Goal: Information Seeking & Learning: Learn about a topic

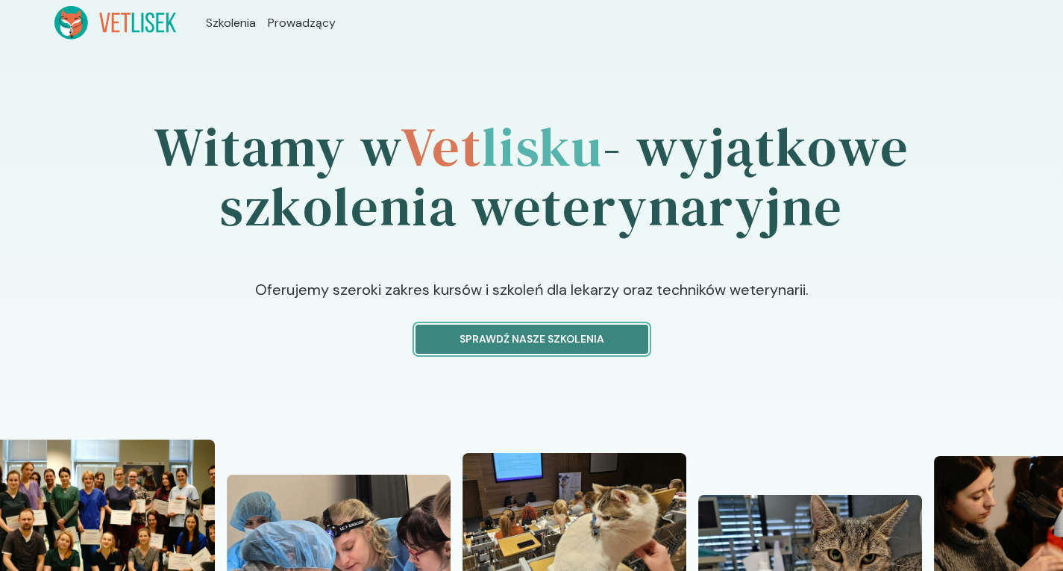
click at [536, 331] on p "Sprawdź nasze szkolenia" at bounding box center [531, 339] width 207 height 16
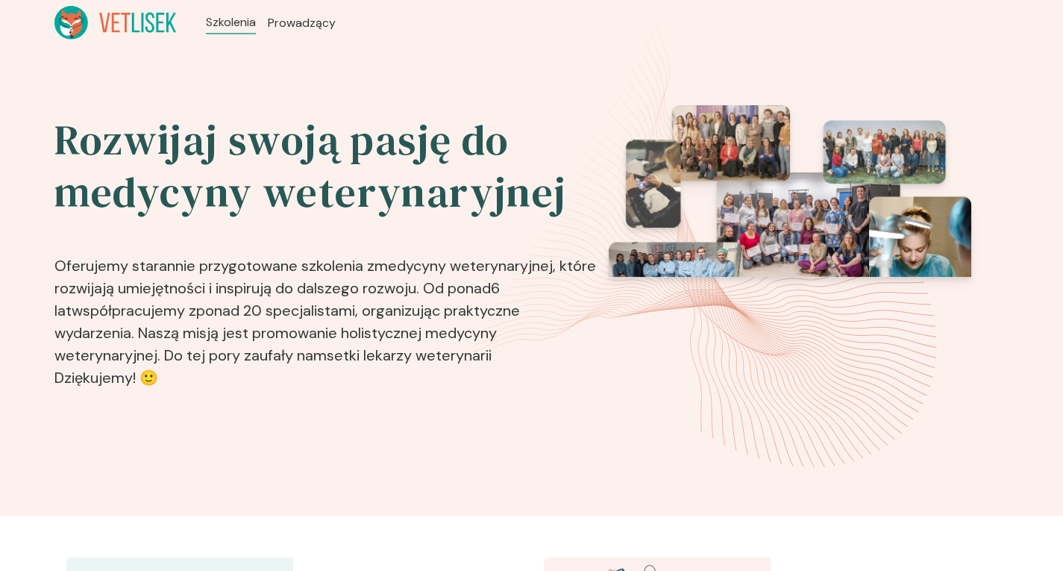
click at [547, 342] on p "Oferujemy starannie przygotowane szkolenia z medycyny weterynaryjnej , które ro…" at bounding box center [326, 313] width 545 height 164
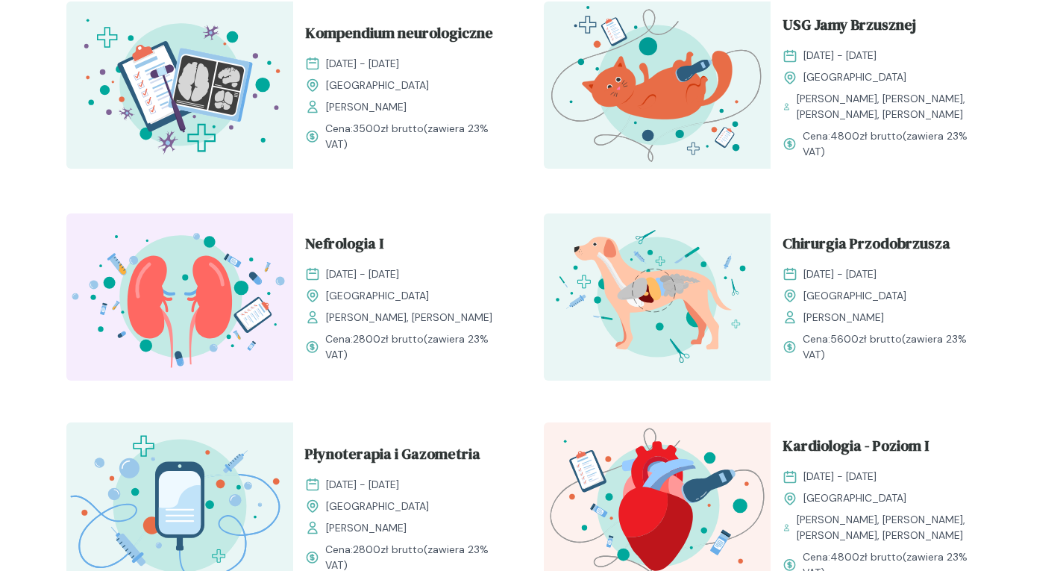
scroll to position [1045, 0]
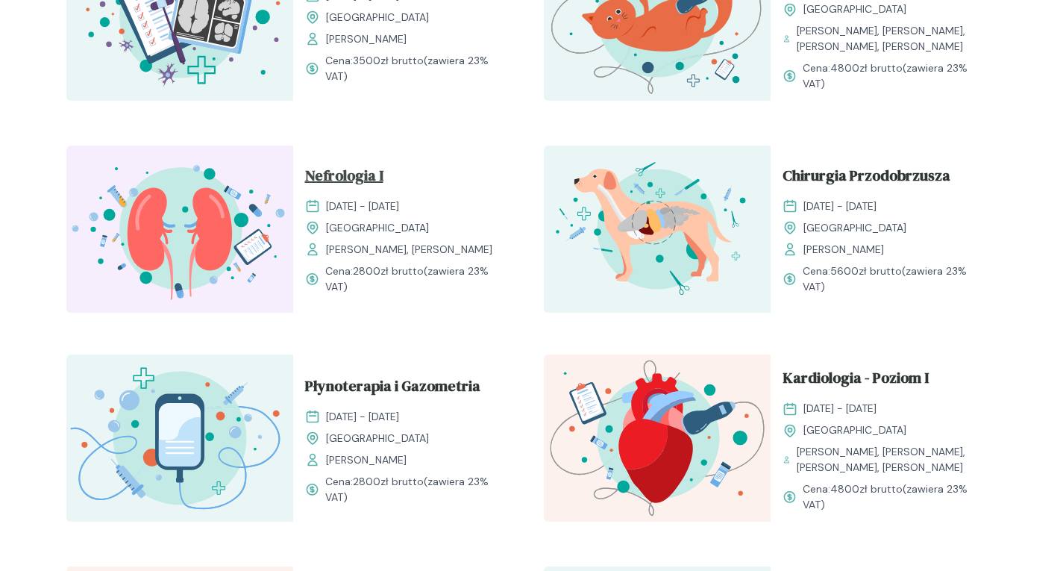
click at [339, 182] on span "Nefrologia I" at bounding box center [344, 178] width 78 height 28
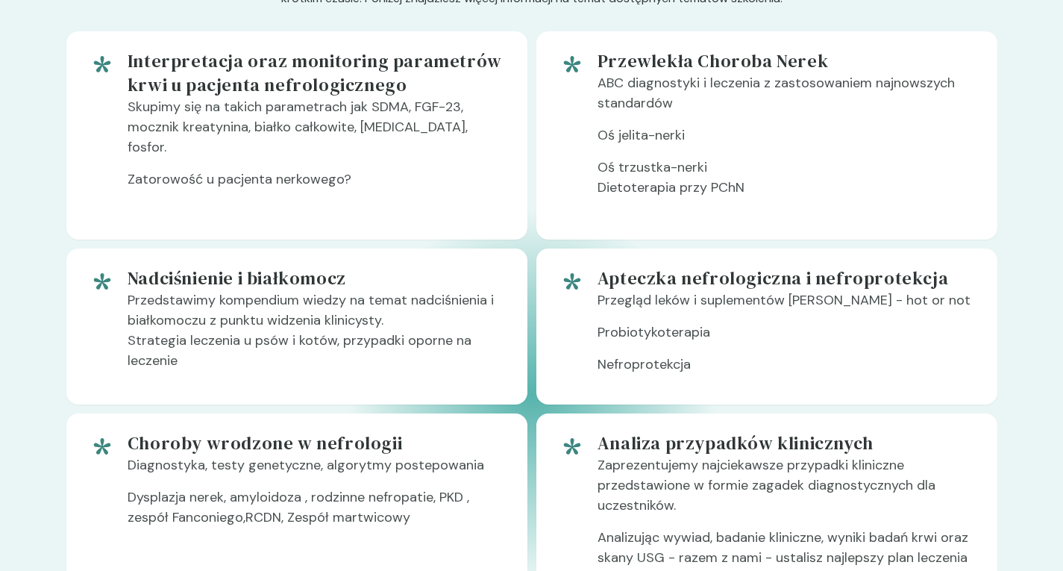
scroll to position [821, 0]
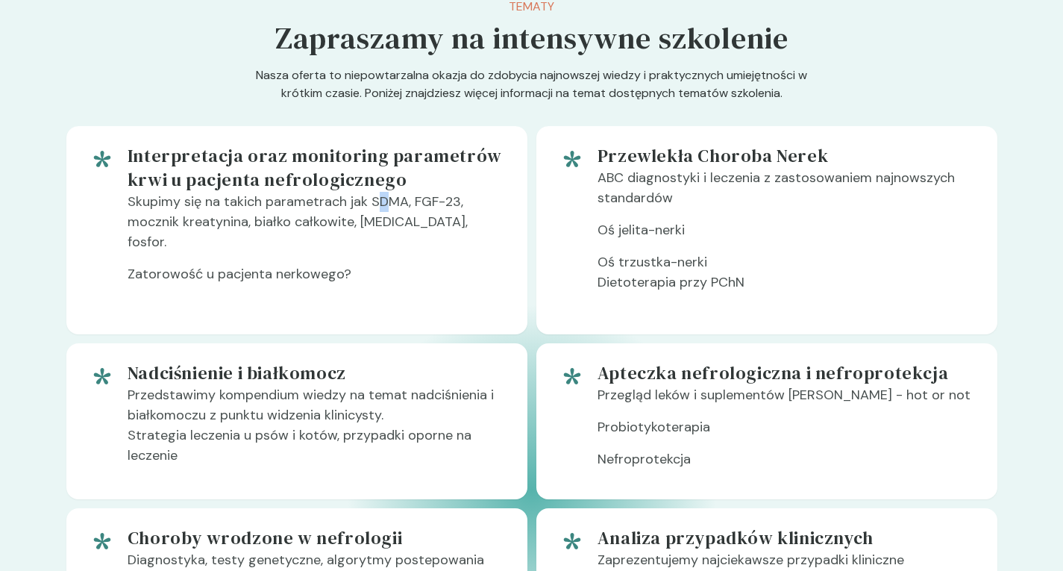
drag, startPoint x: 378, startPoint y: 241, endPoint x: 390, endPoint y: 242, distance: 12.7
click at [390, 242] on p "Skupimy się na takich parametrach jak SDMA, FGF-23, mocznik kreatynina, białko …" at bounding box center [316, 228] width 376 height 72
drag, startPoint x: 419, startPoint y: 246, endPoint x: 442, endPoint y: 246, distance: 22.4
click at [442, 246] on p "Skupimy się na takich parametrach jak SDMA, FGF-23, mocznik kreatynina, białko …" at bounding box center [316, 228] width 376 height 72
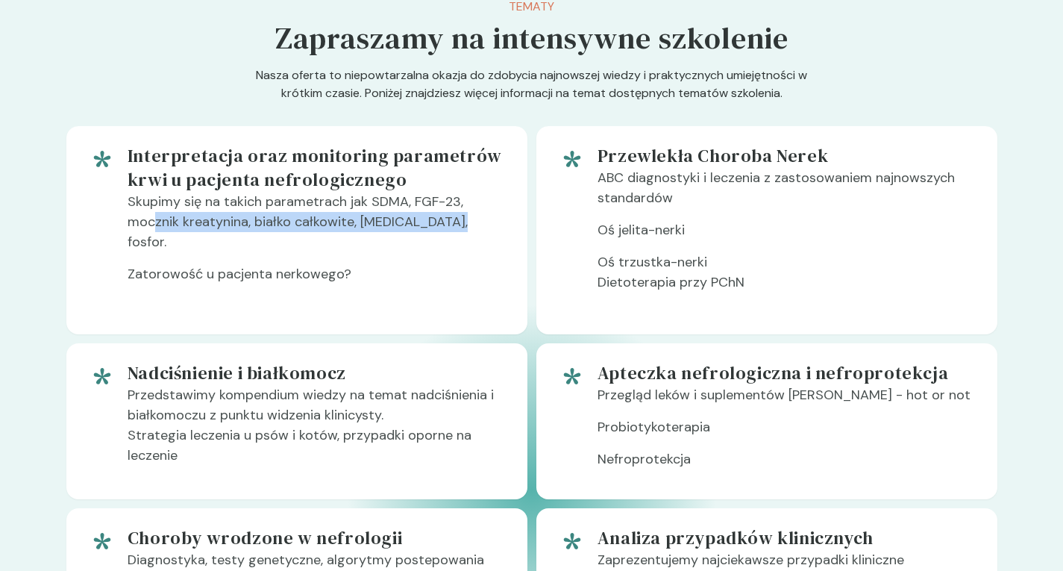
drag, startPoint x: 151, startPoint y: 264, endPoint x: 393, endPoint y: 270, distance: 241.8
click at [447, 260] on p "Skupimy się na takich parametrach jak SDMA, FGF-23, mocznik kreatynina, białko …" at bounding box center [316, 228] width 376 height 72
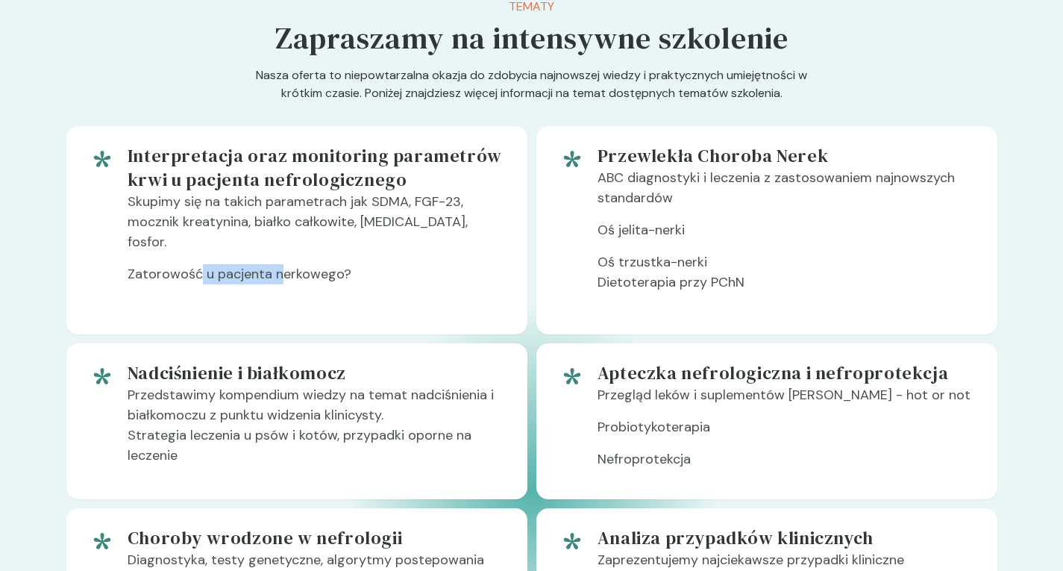
drag, startPoint x: 233, startPoint y: 292, endPoint x: 326, endPoint y: 289, distance: 93.3
click at [318, 289] on p "Zatorowość u pacjenta nerkowego?" at bounding box center [316, 280] width 376 height 32
drag, startPoint x: 619, startPoint y: 277, endPoint x: 686, endPoint y: 267, distance: 67.1
click at [686, 252] on p "Oś jelita-nerki" at bounding box center [786, 236] width 376 height 32
drag, startPoint x: 610, startPoint y: 305, endPoint x: 721, endPoint y: 307, distance: 111.2
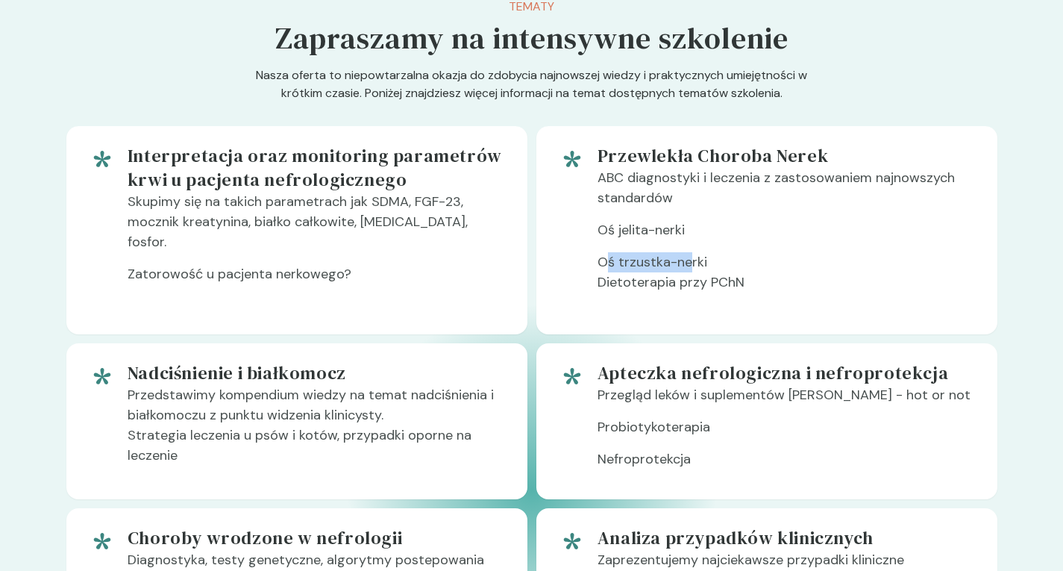
click at [690, 297] on p "Oś trzustka-nerki Dietoterapia przy PChN" at bounding box center [786, 278] width 376 height 52
drag, startPoint x: 623, startPoint y: 335, endPoint x: 746, endPoint y: 324, distance: 123.6
click at [745, 304] on p "Oś trzustka-nerki Dietoterapia przy PChN" at bounding box center [786, 278] width 376 height 52
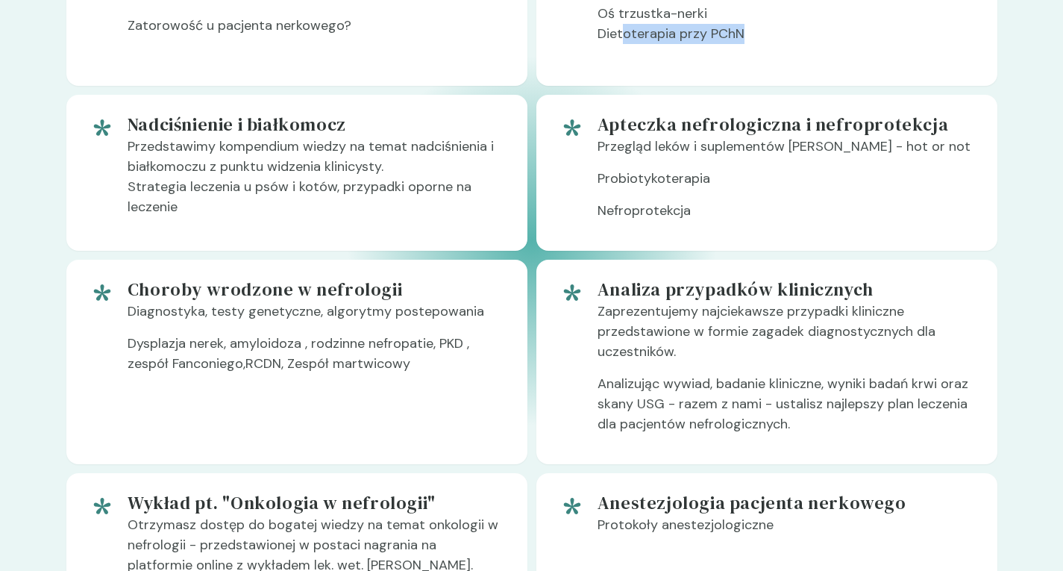
scroll to position [1119, 0]
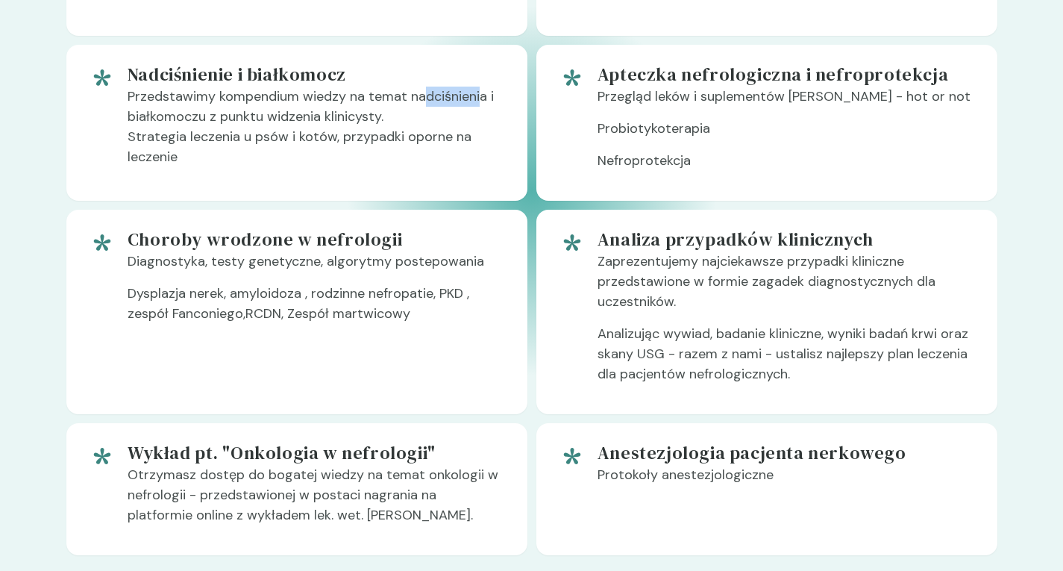
drag, startPoint x: 422, startPoint y: 137, endPoint x: 473, endPoint y: 145, distance: 52.1
click at [481, 143] on p "Przedstawimy kompendium wiedzy na temat nadciśnienia i białkomoczu z punktu wid…" at bounding box center [316, 133] width 376 height 93
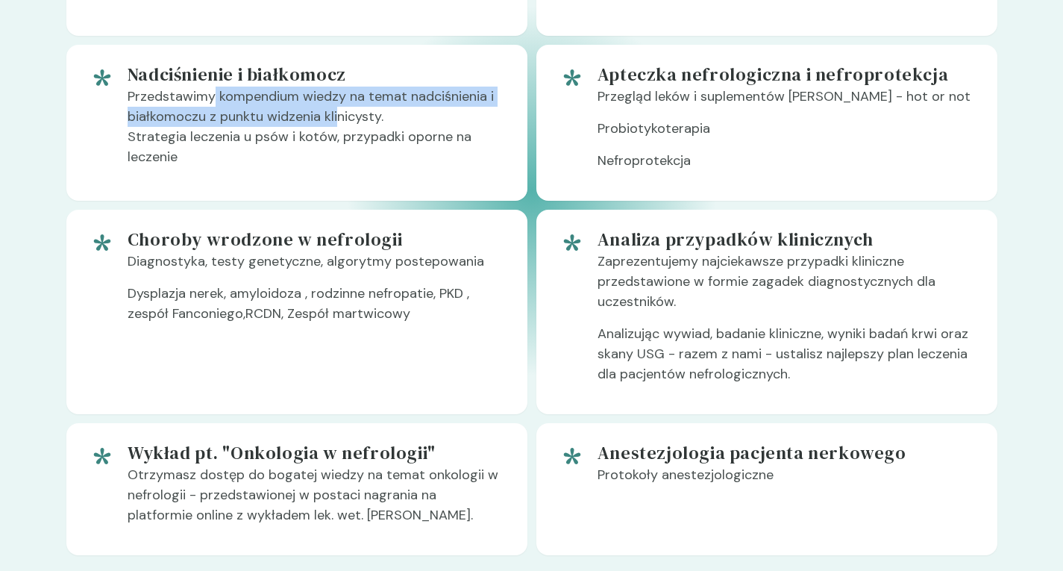
drag, startPoint x: 225, startPoint y: 152, endPoint x: 340, endPoint y: 160, distance: 115.2
click at [340, 160] on p "Przedstawimy kompendium wiedzy na temat nadciśnienia i białkomoczu z punktu wid…" at bounding box center [316, 133] width 376 height 93
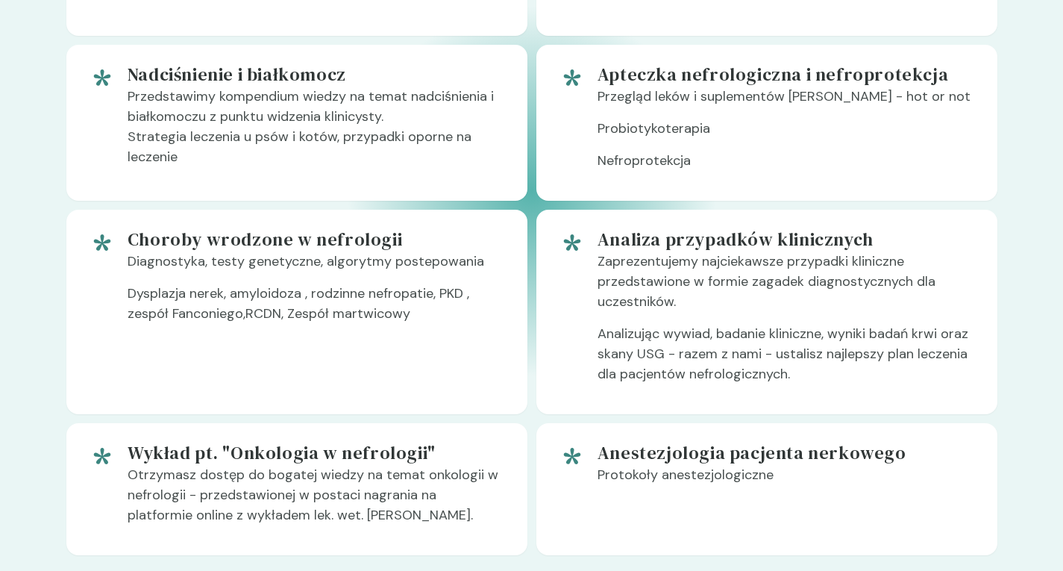
click at [381, 165] on p "Przedstawimy kompendium wiedzy na temat nadciśnienia i białkomoczu z punktu wid…" at bounding box center [316, 133] width 376 height 93
drag, startPoint x: 216, startPoint y: 182, endPoint x: 466, endPoint y: 202, distance: 250.8
click at [455, 179] on p "Przedstawimy kompendium wiedzy na temat nadciśnienia i białkomoczu z punktu wid…" at bounding box center [316, 133] width 376 height 93
drag, startPoint x: 683, startPoint y: 137, endPoint x: 740, endPoint y: 139, distance: 57.5
click at [740, 119] on p "Przegląd leków i suplementów [PERSON_NAME] - hot or not" at bounding box center [786, 103] width 376 height 32
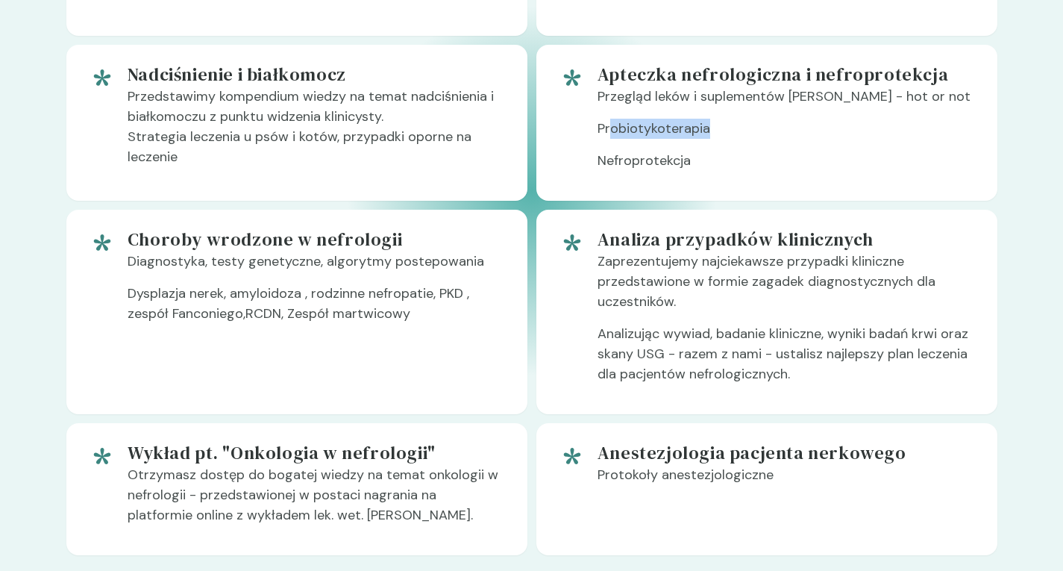
drag, startPoint x: 629, startPoint y: 172, endPoint x: 754, endPoint y: 166, distance: 125.5
click at [754, 151] on p "Probiotykoterapia" at bounding box center [786, 135] width 376 height 32
drag, startPoint x: 655, startPoint y: 198, endPoint x: 719, endPoint y: 205, distance: 64.5
click at [719, 183] on p "Nefroprotekcja" at bounding box center [786, 167] width 376 height 32
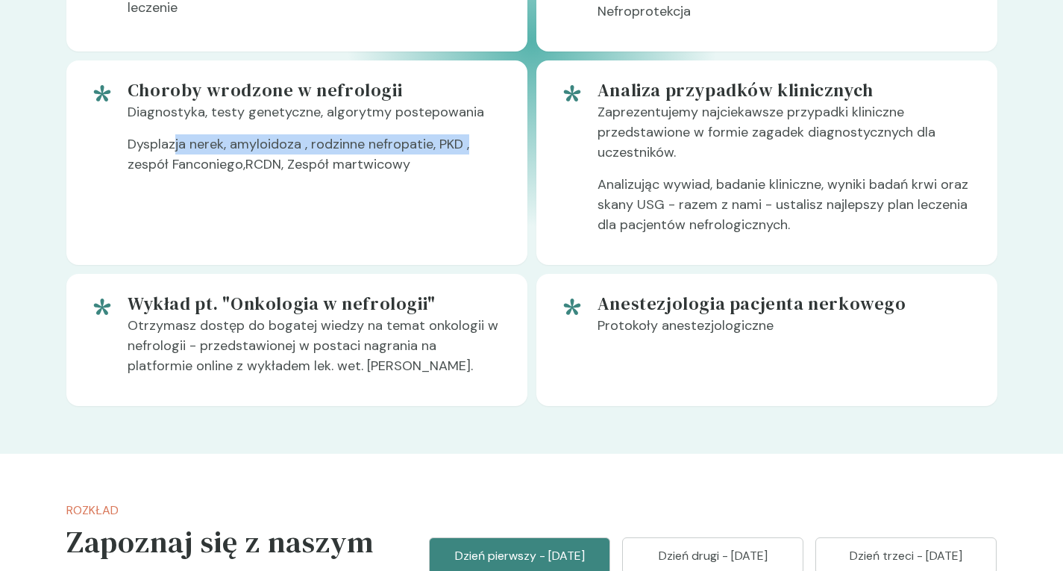
drag, startPoint x: 175, startPoint y: 188, endPoint x: 477, endPoint y: 192, distance: 302.2
click at [477, 187] on p "Dysplazja nerek, amyloidoza , rodzinne nefropatie, PKD , zespół Fanconiego,RCDN…" at bounding box center [316, 160] width 376 height 52
drag, startPoint x: 189, startPoint y: 198, endPoint x: 277, endPoint y: 198, distance: 88.0
click at [277, 187] on p "Dysplazja nerek, amyloidoza , rodzinne nefropatie, PKD , zespół Fanconiego,RCDN…" at bounding box center [316, 160] width 376 height 52
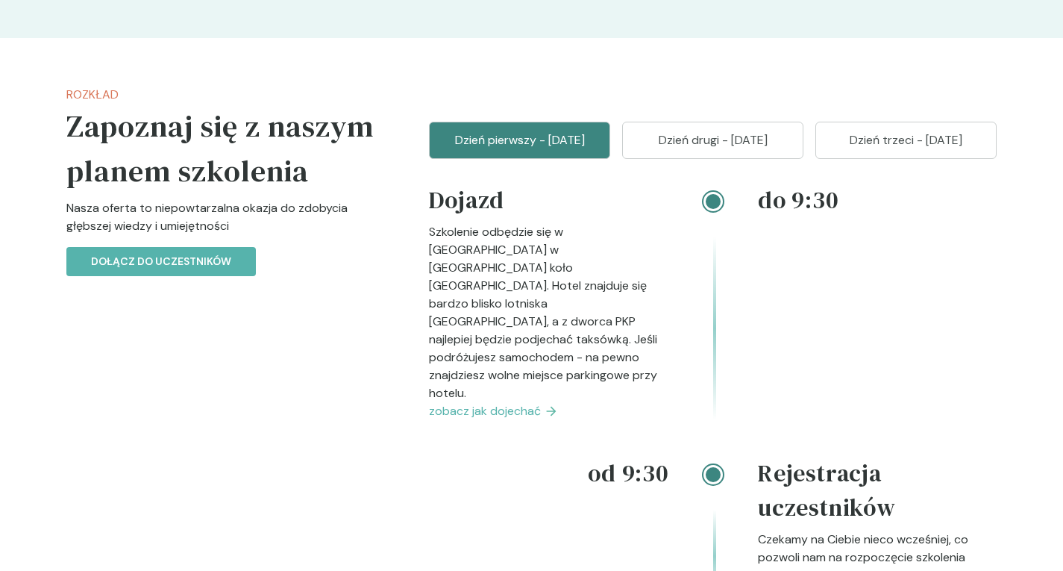
scroll to position [1492, 0]
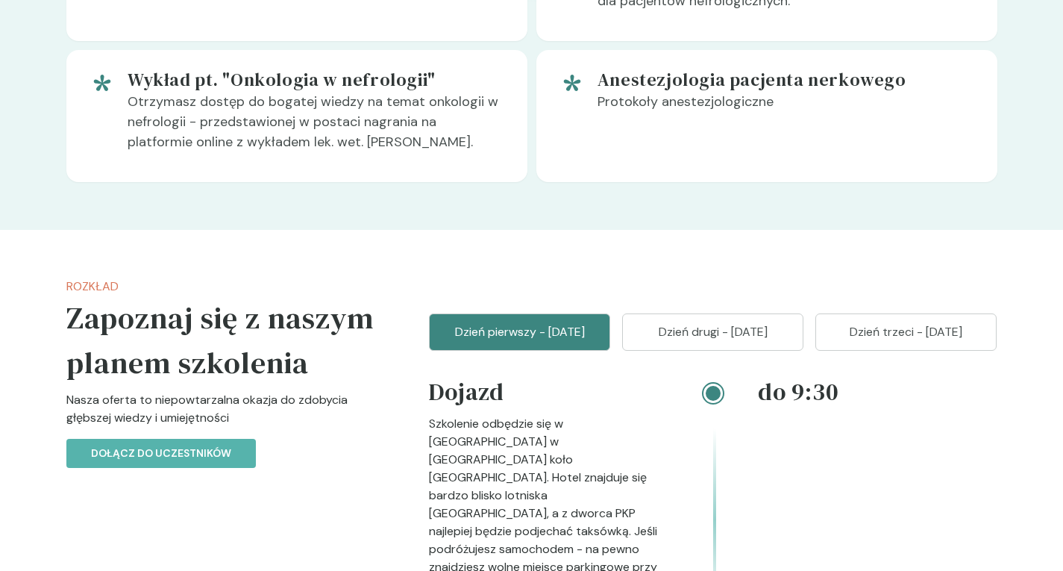
click at [741, 341] on p "Dzień drugi - [DATE]" at bounding box center [713, 332] width 144 height 18
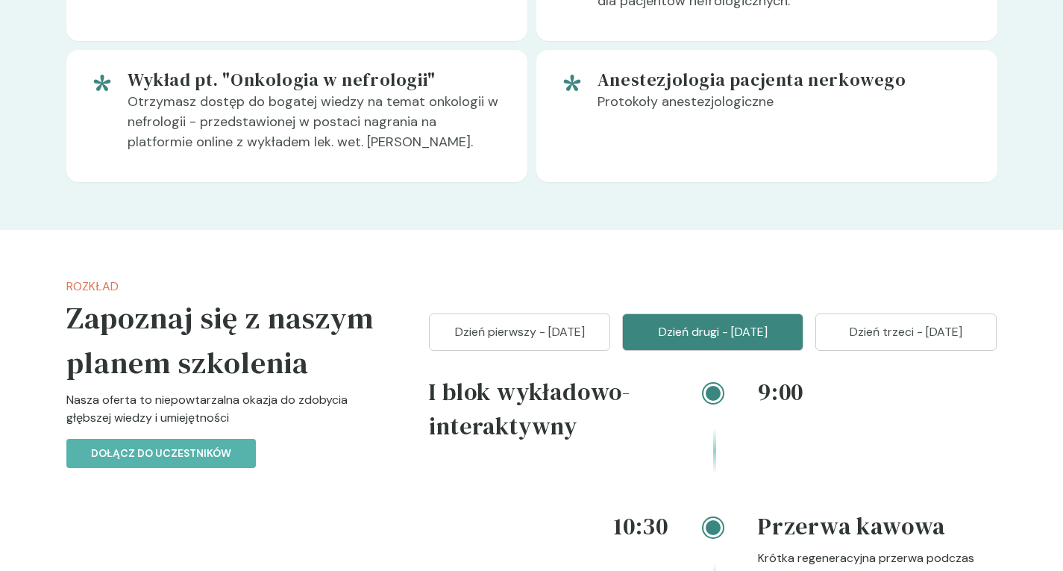
click at [857, 341] on p "Dzień trzeci - [DATE]" at bounding box center [906, 332] width 144 height 18
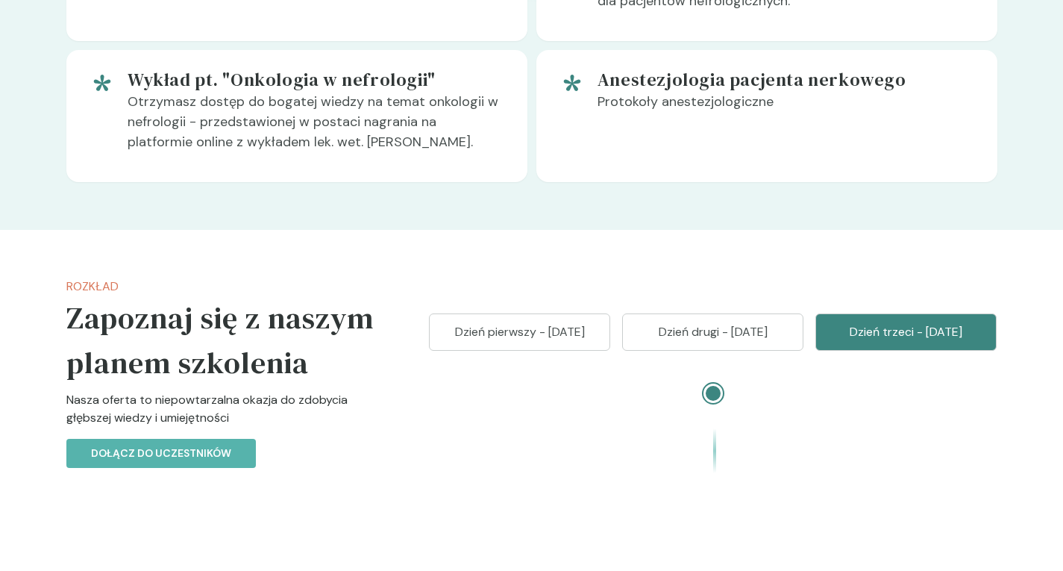
click at [742, 341] on p "Dzień drugi - [DATE]" at bounding box center [713, 332] width 144 height 18
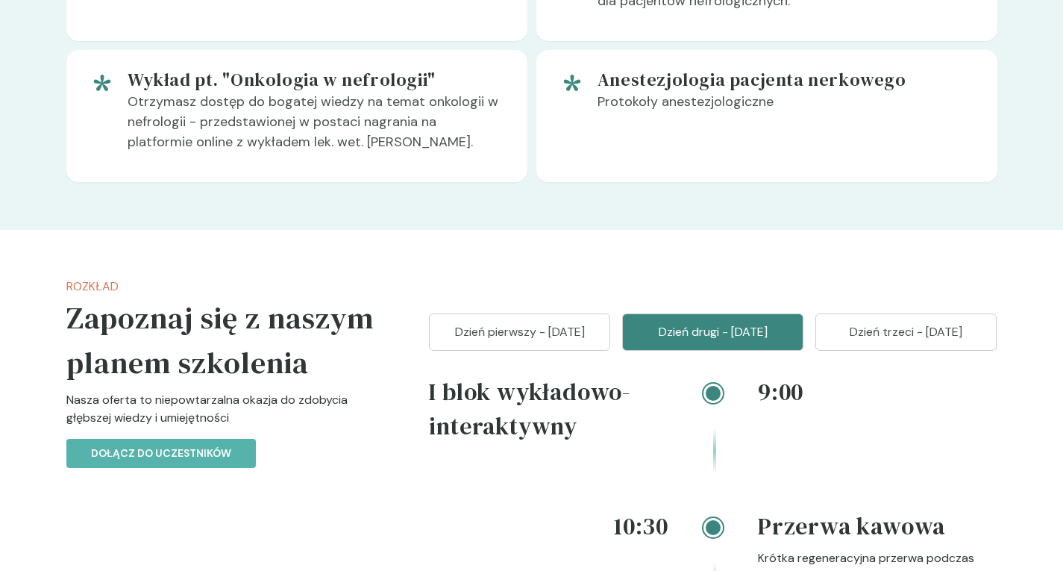
drag, startPoint x: 522, startPoint y: 372, endPoint x: 504, endPoint y: 366, distance: 18.4
click at [522, 341] on p "Dzień pierwszy - [DATE]" at bounding box center [520, 332] width 144 height 18
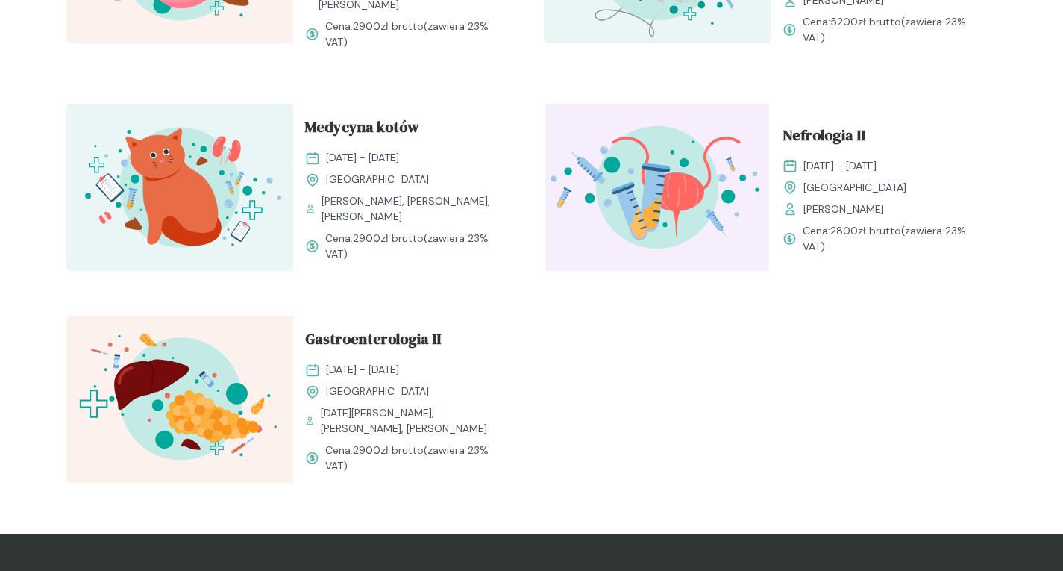
scroll to position [1791, 0]
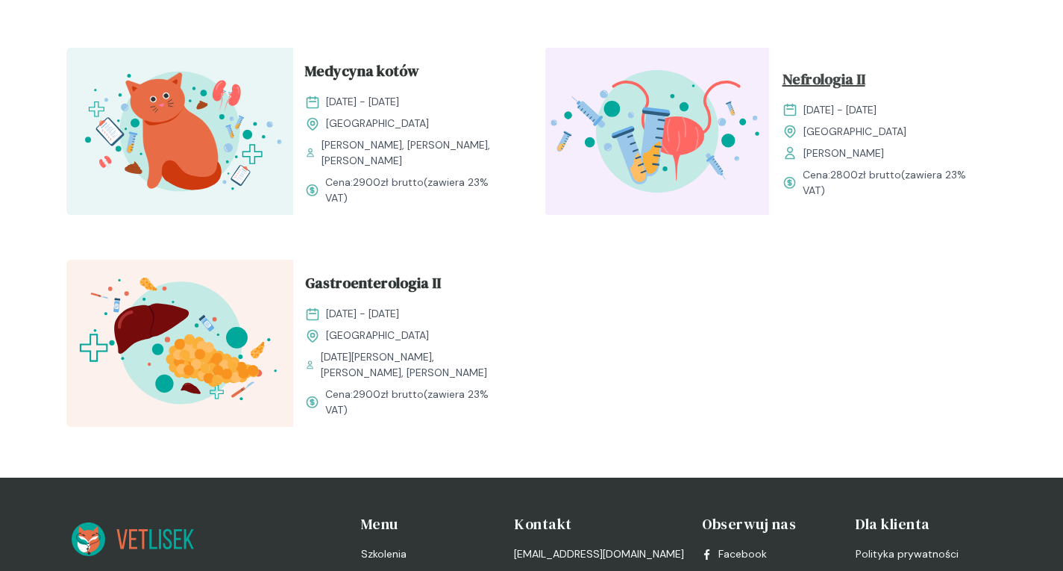
click at [797, 88] on span "Nefrologia II" at bounding box center [824, 82] width 83 height 28
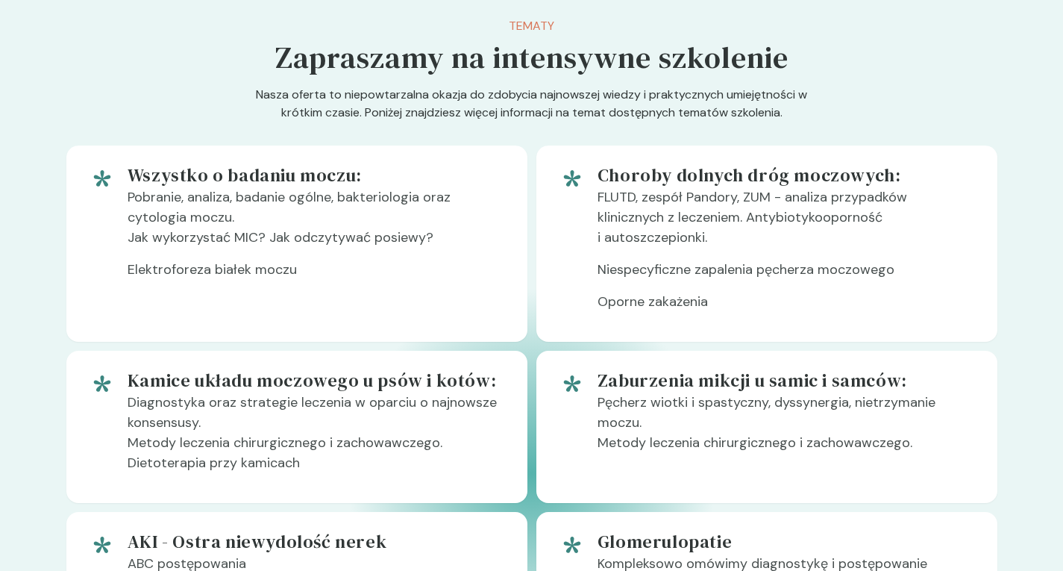
scroll to position [671, 0]
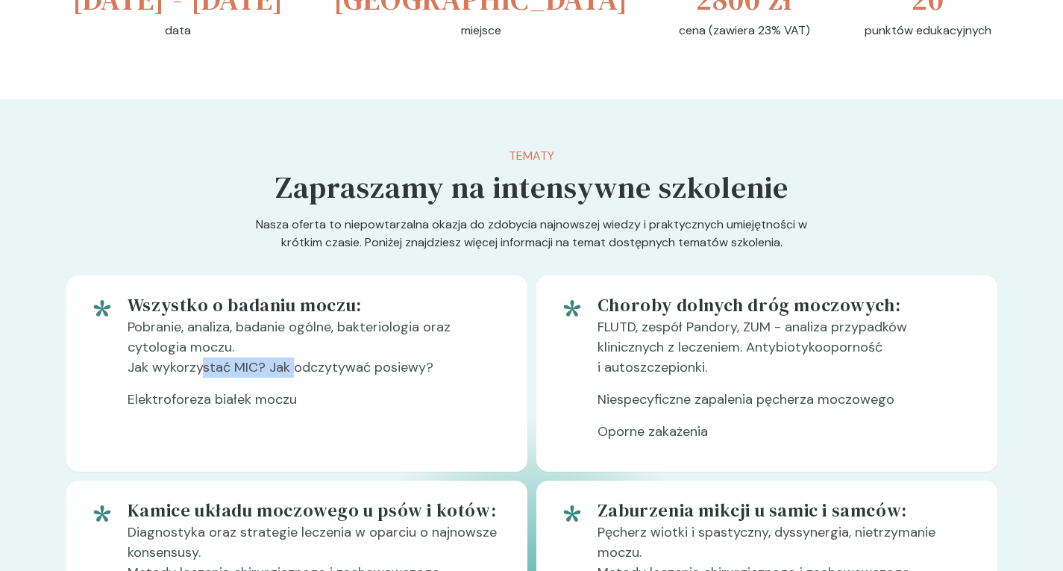
drag, startPoint x: 198, startPoint y: 366, endPoint x: 292, endPoint y: 375, distance: 93.6
click at [292, 375] on p "Pobranie, analiza, badanie ogólne, bakteriologia oraz cytologia moczu. Jak wyko…" at bounding box center [316, 353] width 376 height 72
drag, startPoint x: 425, startPoint y: 362, endPoint x: 445, endPoint y: 362, distance: 19.4
click at [445, 362] on p "Pobranie, analiza, badanie ogólne, bakteriologia oraz cytologia moczu. Jak wyko…" at bounding box center [316, 353] width 376 height 72
drag, startPoint x: 365, startPoint y: 369, endPoint x: 366, endPoint y: 378, distance: 9.0
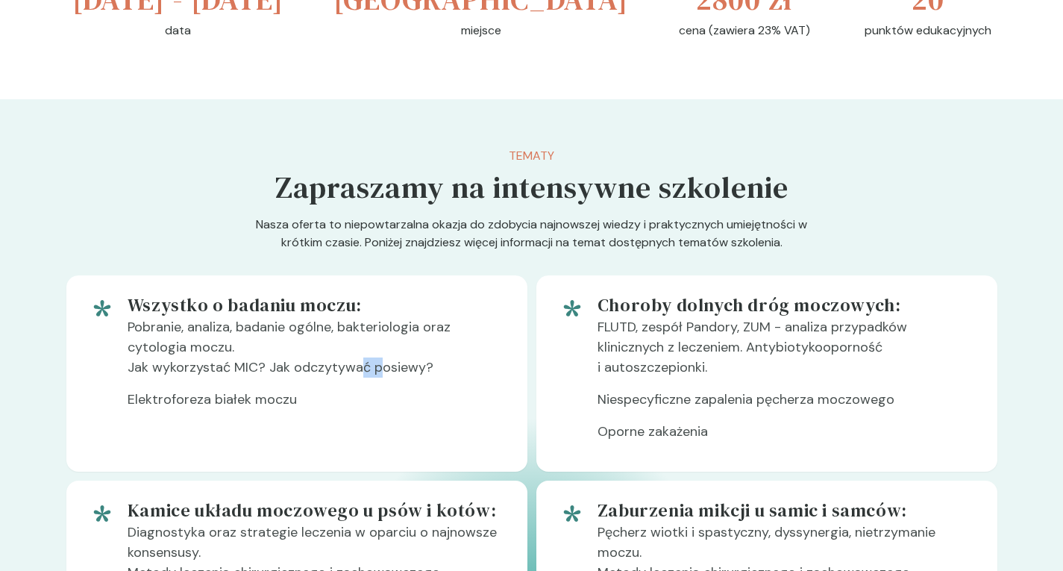
click at [375, 371] on p "Pobranie, analiza, badanie ogólne, bakteriologia oraz cytologia moczu. Jak wyko…" at bounding box center [316, 353] width 376 height 72
drag, startPoint x: 206, startPoint y: 406, endPoint x: 248, endPoint y: 412, distance: 42.9
click at [247, 412] on p "Elektroforeza białek moczu" at bounding box center [316, 405] width 376 height 32
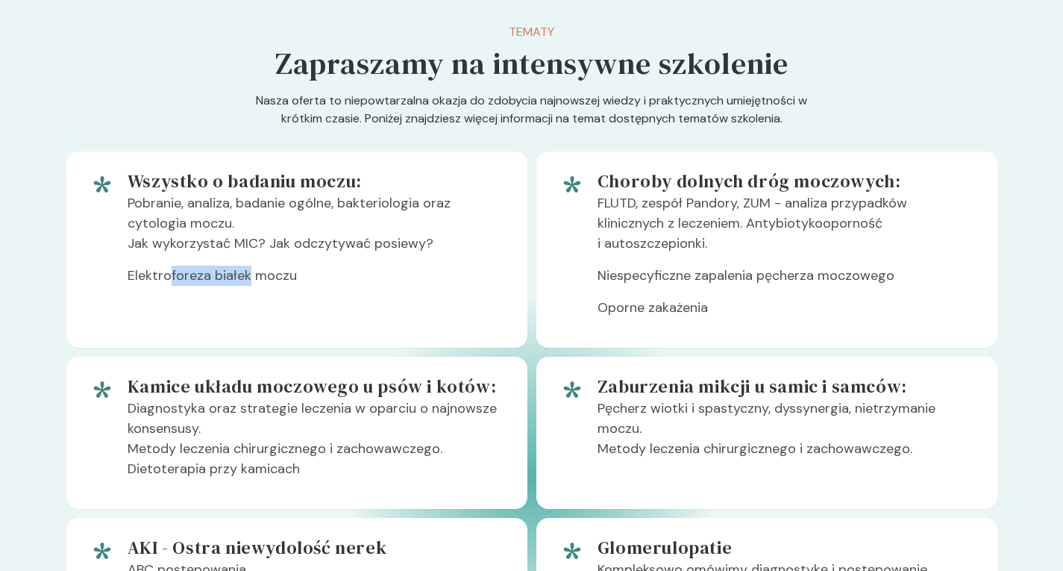
scroll to position [821, 0]
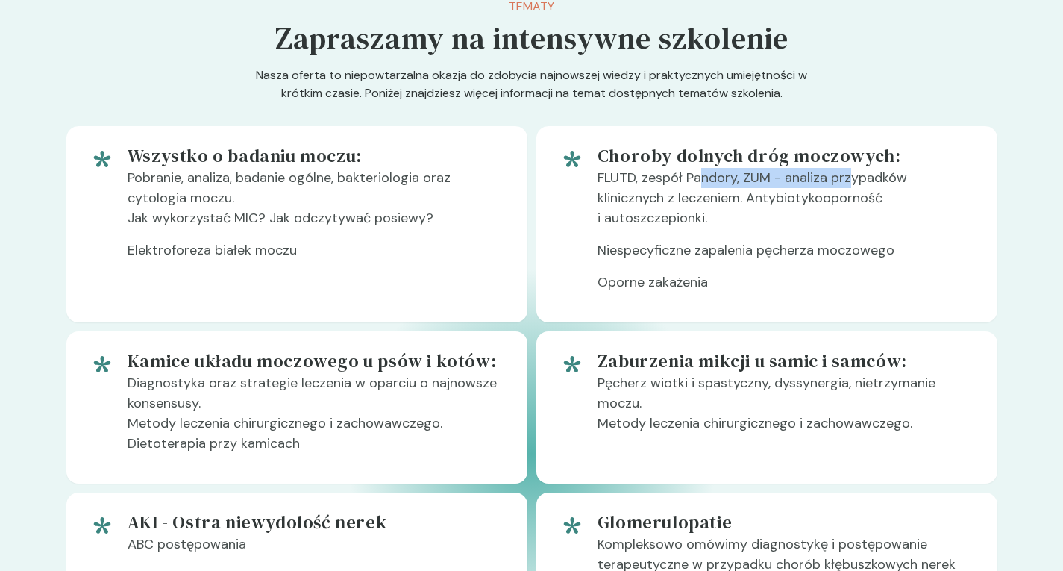
drag, startPoint x: 704, startPoint y: 172, endPoint x: 849, endPoint y: 171, distance: 144.7
click at [849, 171] on p "FLUTD, zespół Pandory, ZUM - analiza przypadków klinicznych z leczeniem. Antybi…" at bounding box center [786, 204] width 376 height 72
drag, startPoint x: 666, startPoint y: 208, endPoint x: 690, endPoint y: 210, distance: 23.9
click at [690, 210] on p "FLUTD, zespół Pandory, ZUM - analiza przypadków klinicznych z leczeniem. Antybi…" at bounding box center [786, 204] width 376 height 72
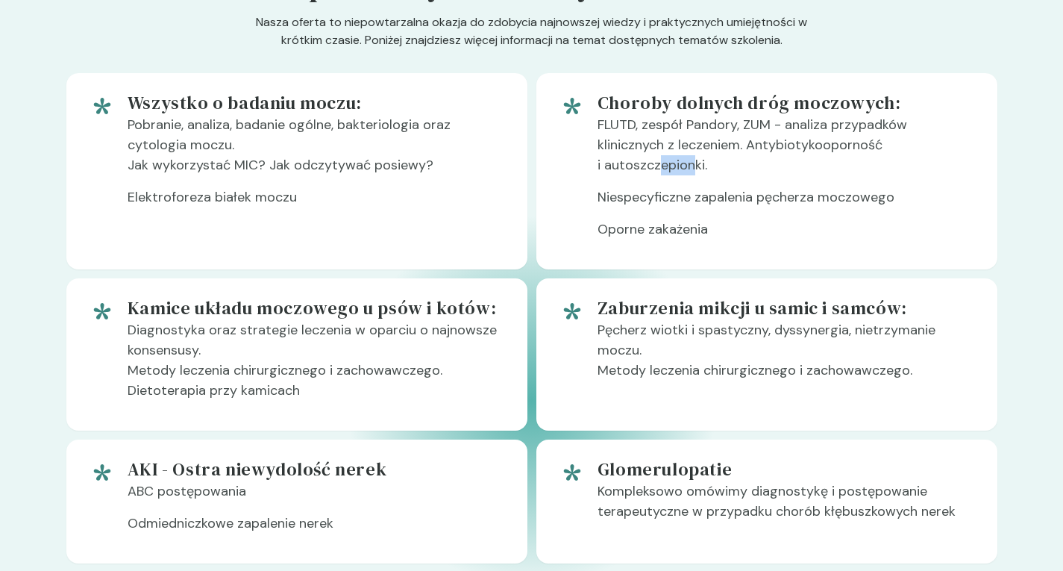
scroll to position [970, 0]
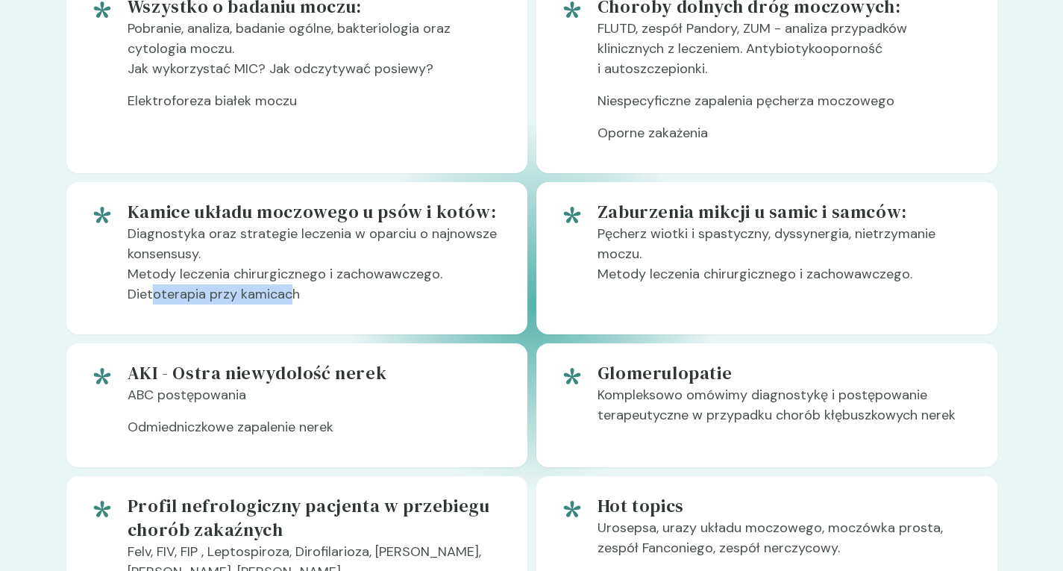
drag, startPoint x: 152, startPoint y: 291, endPoint x: 288, endPoint y: 307, distance: 136.8
click at [288, 307] on p "Diagnostyka oraz strategie leczenia w oparciu o najnowsze konsensusy. Metody le…" at bounding box center [316, 270] width 376 height 93
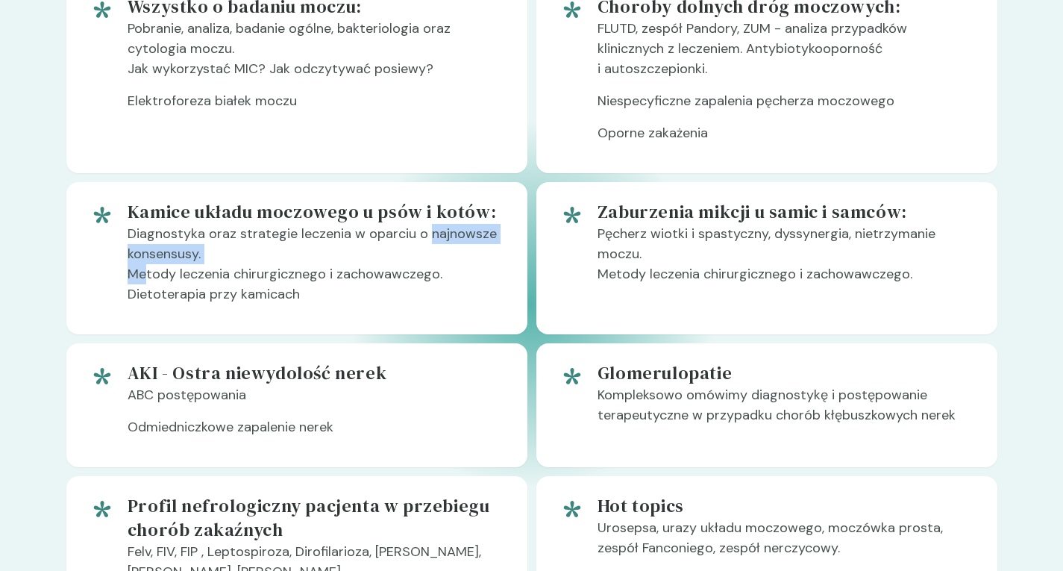
drag, startPoint x: 166, startPoint y: 269, endPoint x: 392, endPoint y: 252, distance: 226.7
click at [392, 252] on p "Diagnostyka oraz strategie leczenia w oparciu o najnowsze konsensusy. Metody le…" at bounding box center [316, 270] width 376 height 93
drag, startPoint x: 663, startPoint y: 231, endPoint x: 724, endPoint y: 230, distance: 61.2
click at [724, 230] on p "Pęcherz wiotki i spastyczny, dyssynergia, nietrzymanie moczu. Metody leczenia c…" at bounding box center [786, 260] width 376 height 72
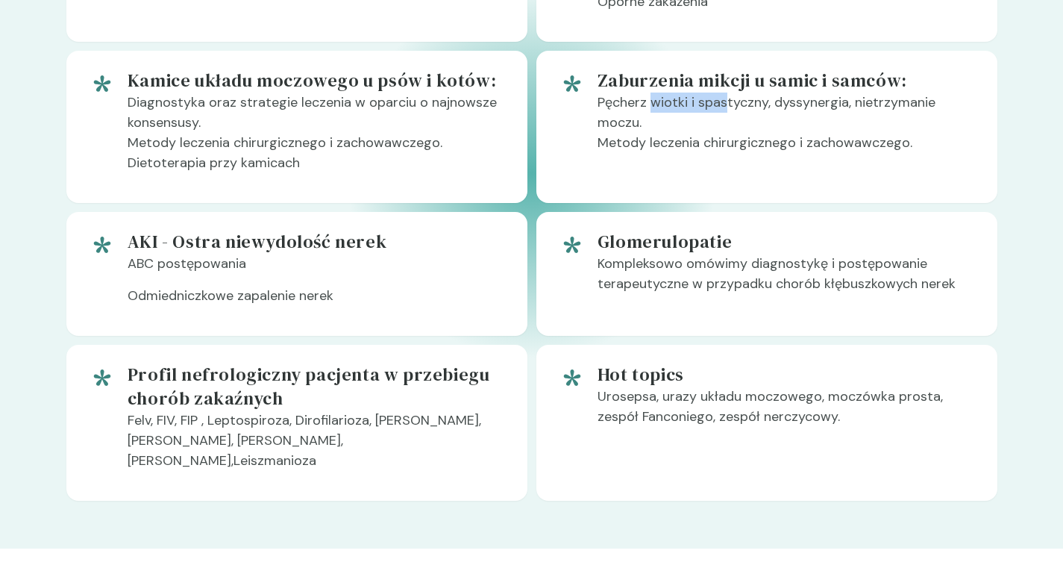
scroll to position [1119, 0]
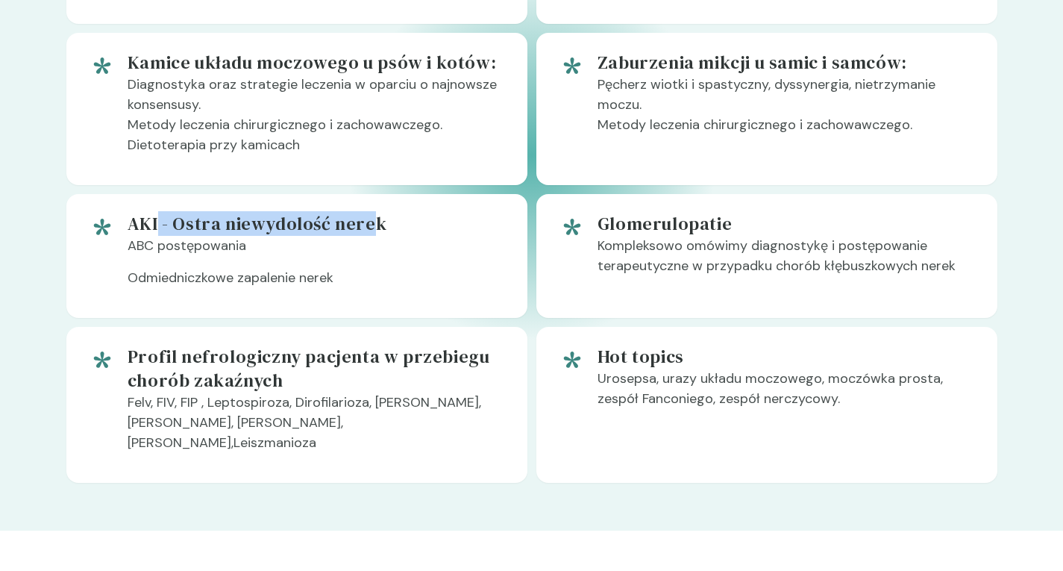
drag, startPoint x: 185, startPoint y: 222, endPoint x: 365, endPoint y: 222, distance: 179.8
click at [365, 221] on h5 "AKI - Ostra niewydolość nerek" at bounding box center [316, 224] width 376 height 24
drag, startPoint x: 167, startPoint y: 239, endPoint x: 309, endPoint y: 239, distance: 141.8
click at [309, 239] on p "ABC postępowania" at bounding box center [316, 252] width 376 height 32
drag, startPoint x: 153, startPoint y: 265, endPoint x: 323, endPoint y: 266, distance: 170.1
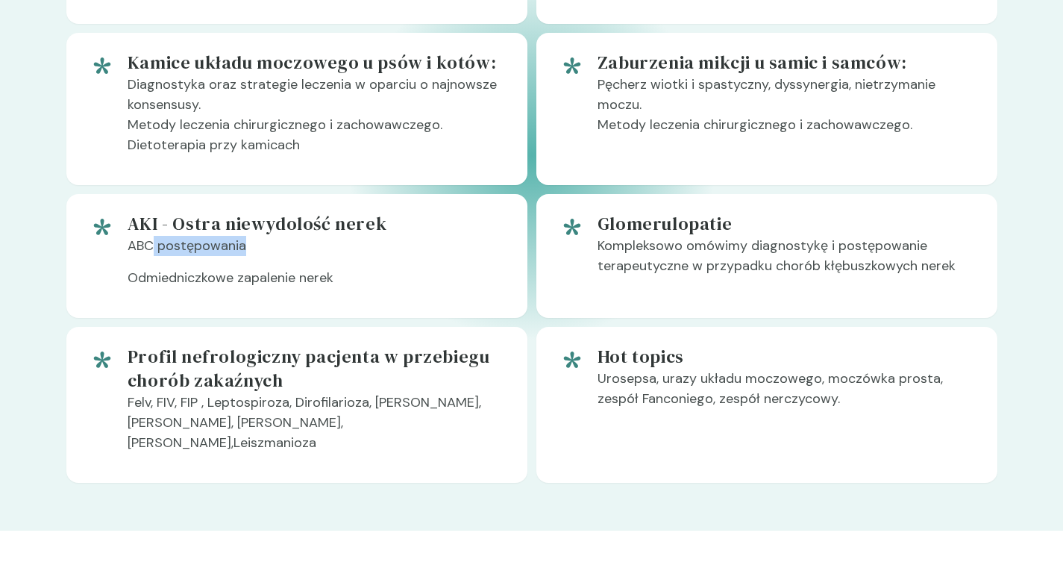
click at [323, 266] on p "ABC postępowania" at bounding box center [316, 252] width 376 height 32
click at [324, 278] on p "Odmiedniczkowe zapalenie nerek" at bounding box center [316, 284] width 376 height 32
drag, startPoint x: 634, startPoint y: 225, endPoint x: 776, endPoint y: 222, distance: 141.8
click at [776, 222] on h5 "Glomerulopatie" at bounding box center [786, 224] width 376 height 24
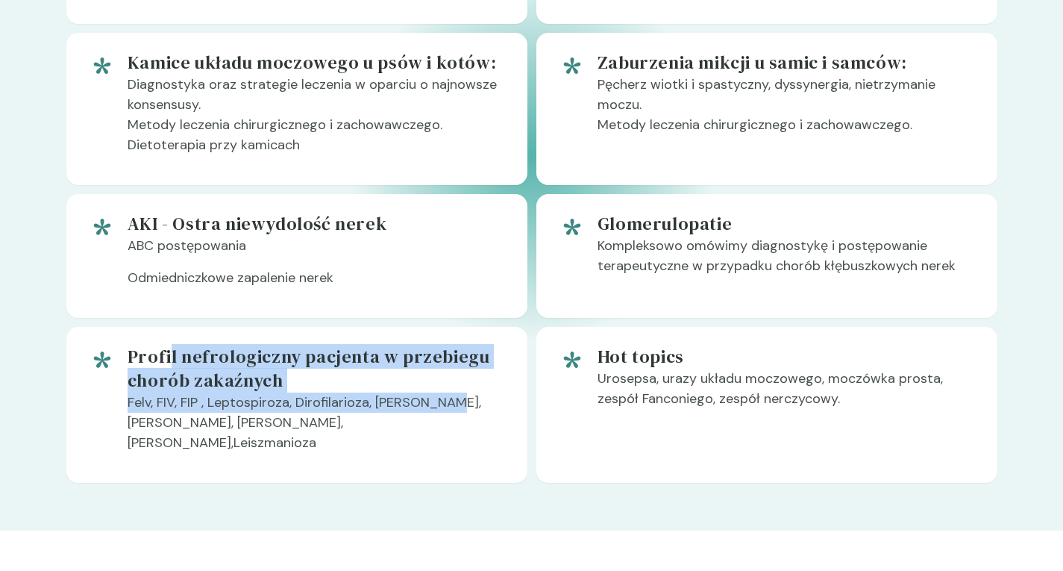
drag, startPoint x: 171, startPoint y: 350, endPoint x: 531, endPoint y: 398, distance: 363.5
click at [531, 398] on div "Wszystko o badaniu moczu: Pobranie, analiza, badanie ogólne, bakteriologia oraz…" at bounding box center [531, 155] width 931 height 655
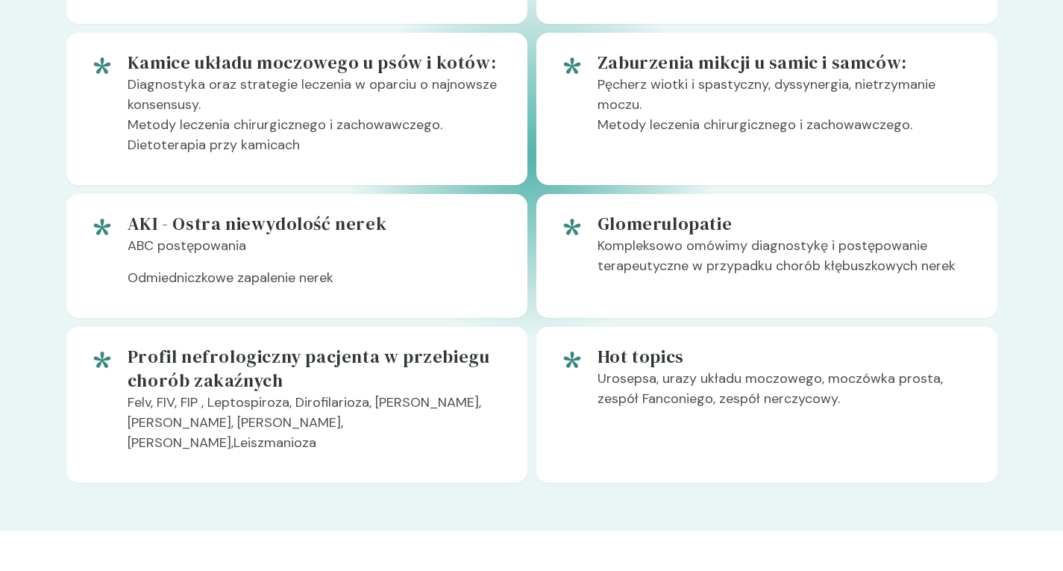
drag, startPoint x: 602, startPoint y: 368, endPoint x: 711, endPoint y: 378, distance: 109.4
click at [689, 366] on div "Hot topics Urosepsa, urazy układu moczowego, moczówka prosta, zespół Fanconiego…" at bounding box center [786, 405] width 376 height 120
click at [741, 388] on p "Urosepsa, urazy układu moczowego, moczówka prosta, zespół Fanconiego, zespół ne…" at bounding box center [786, 395] width 376 height 52
drag, startPoint x: 753, startPoint y: 386, endPoint x: 810, endPoint y: 374, distance: 57.9
click at [810, 374] on p "Urosepsa, urazy układu moczowego, moczówka prosta, zespół Fanconiego, zespół ne…" at bounding box center [786, 395] width 376 height 52
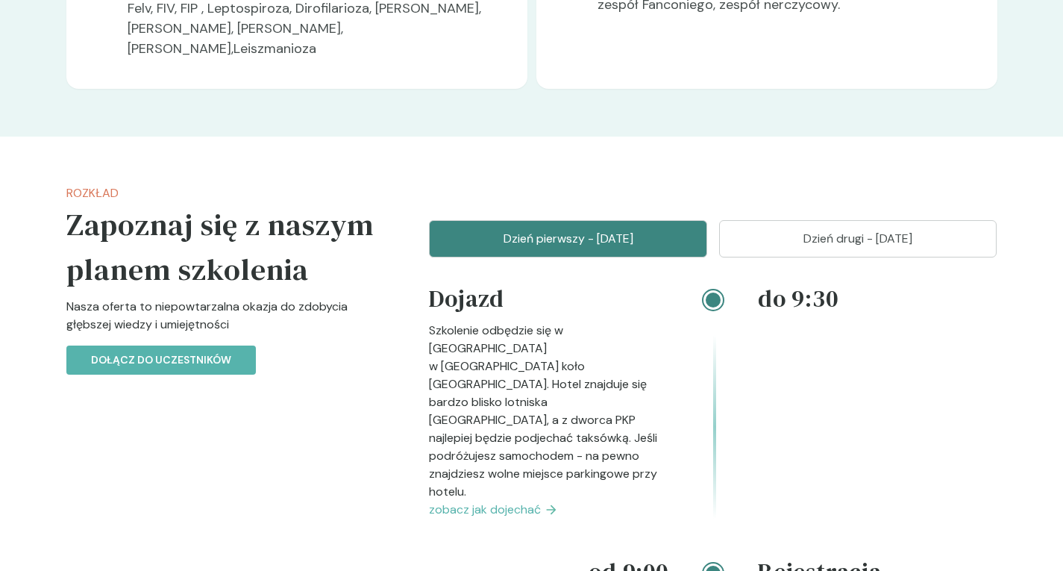
scroll to position [1641, 0]
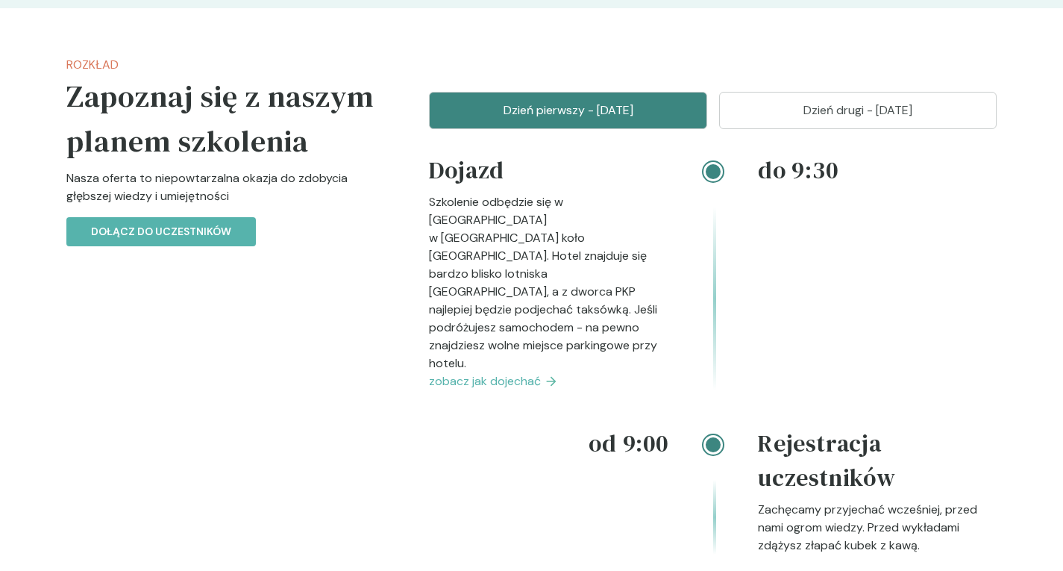
click at [801, 101] on p "Dzień drugi - [DATE]" at bounding box center [858, 110] width 241 height 18
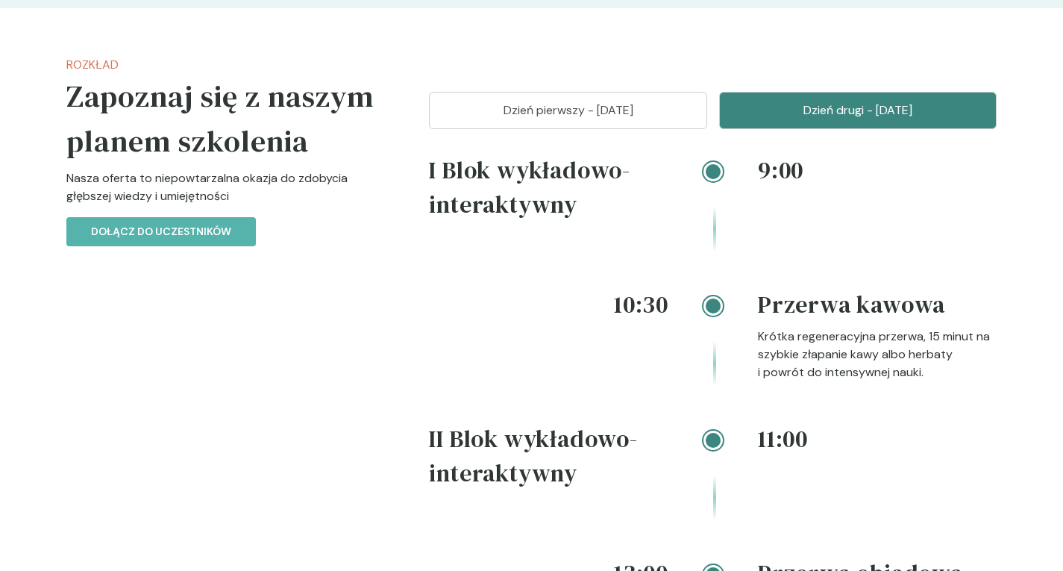
click at [547, 101] on p "Dzień pierwszy - [DATE]" at bounding box center [568, 110] width 241 height 18
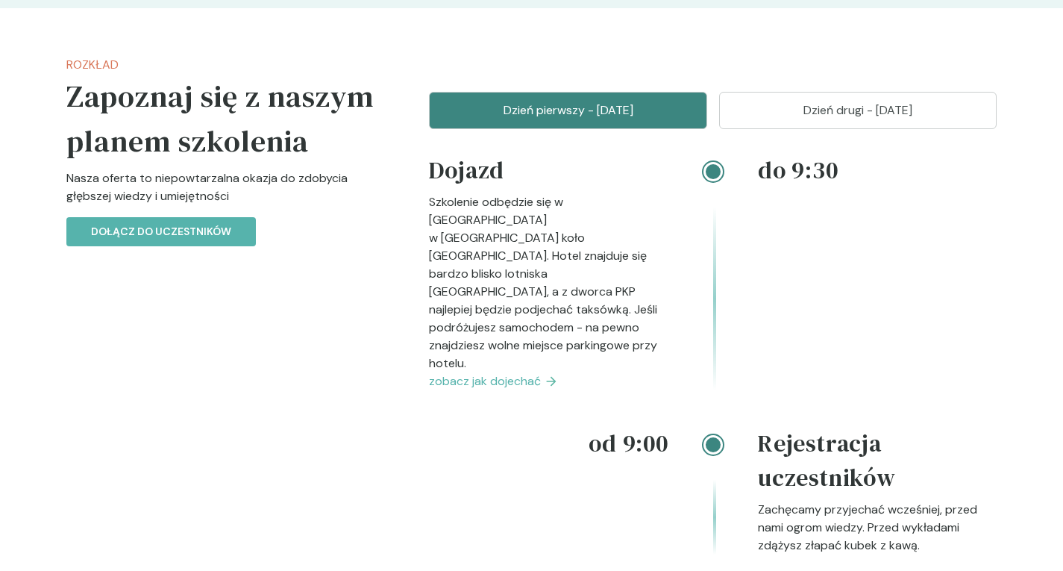
click at [793, 92] on button "Dzień drugi - [DATE]" at bounding box center [858, 110] width 278 height 37
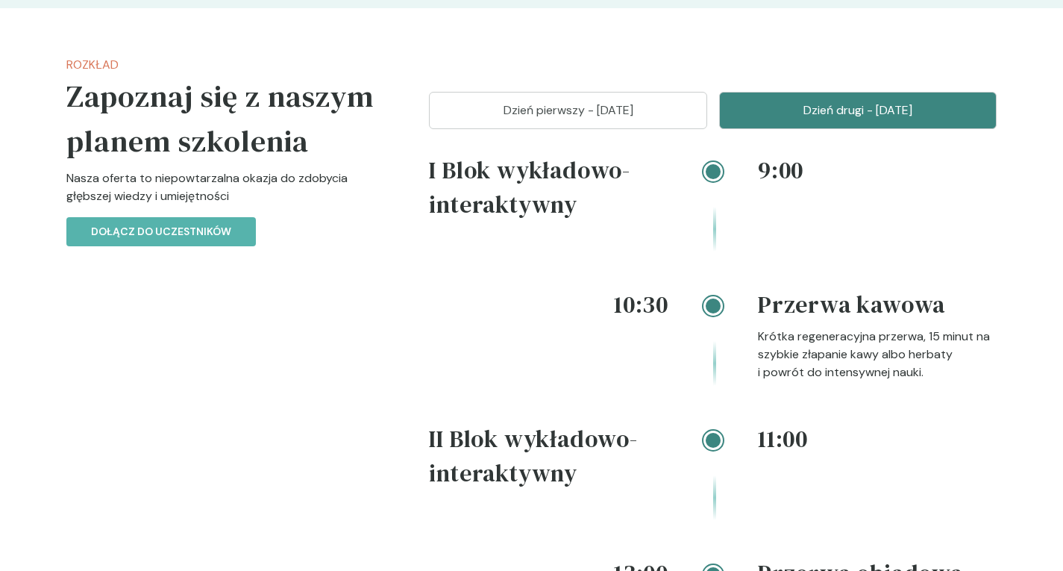
click at [650, 101] on p "Dzień pierwszy - [DATE]" at bounding box center [568, 110] width 241 height 18
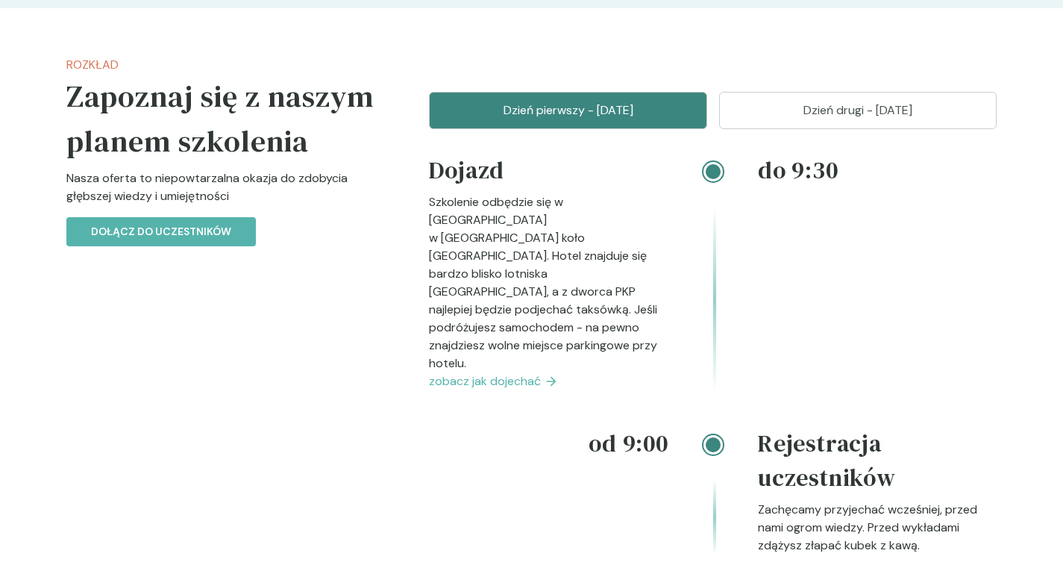
click at [945, 101] on p "Dzień drugi - [DATE]" at bounding box center [858, 110] width 241 height 18
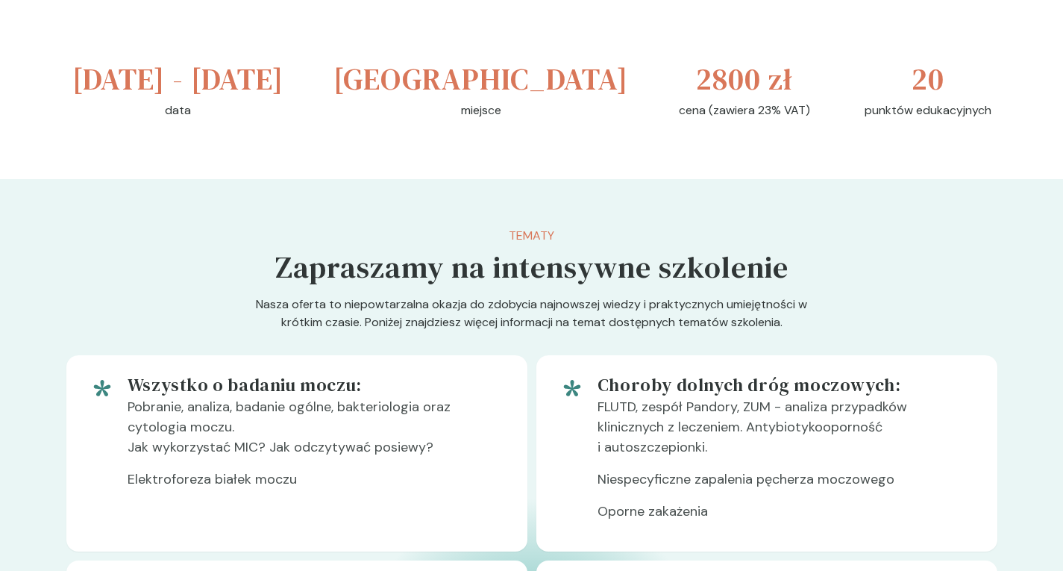
scroll to position [0, 0]
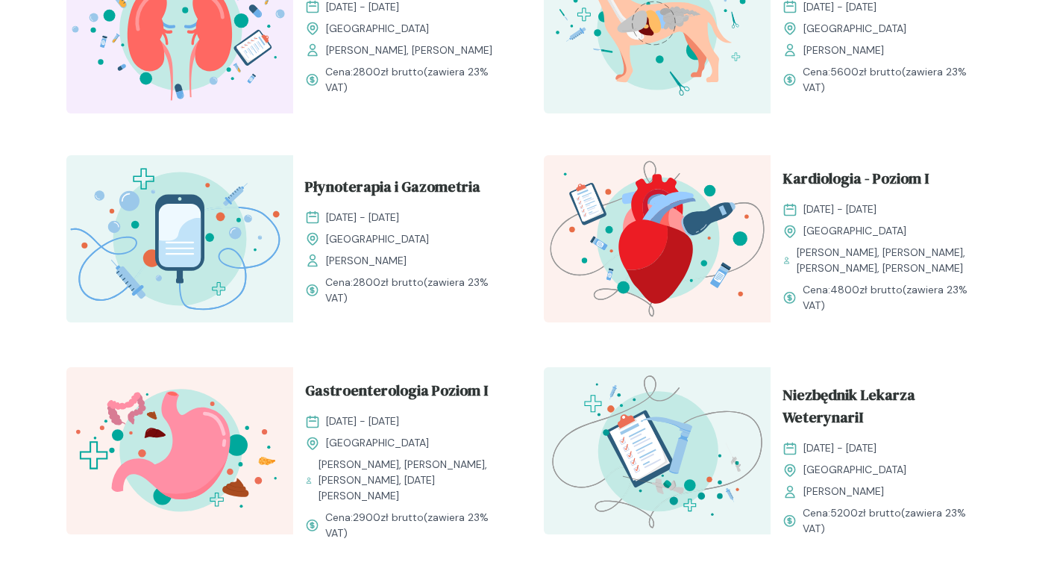
scroll to position [1168, 0]
